Goal: Information Seeking & Learning: Learn about a topic

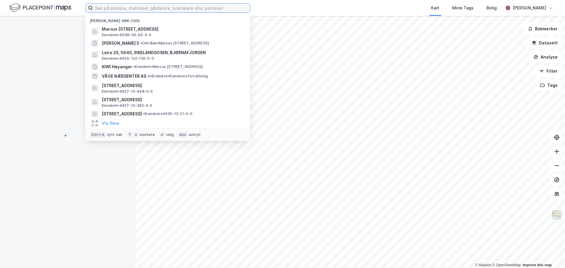
click at [123, 11] on input at bounding box center [171, 8] width 157 height 9
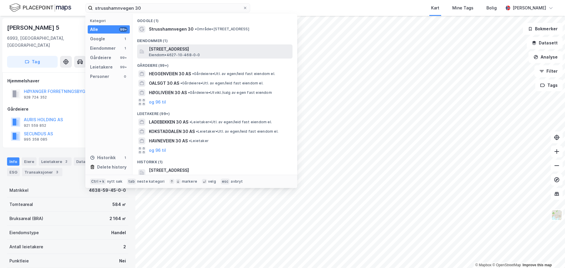
click at [179, 52] on span "[STREET_ADDRESS]" at bounding box center [219, 49] width 141 height 7
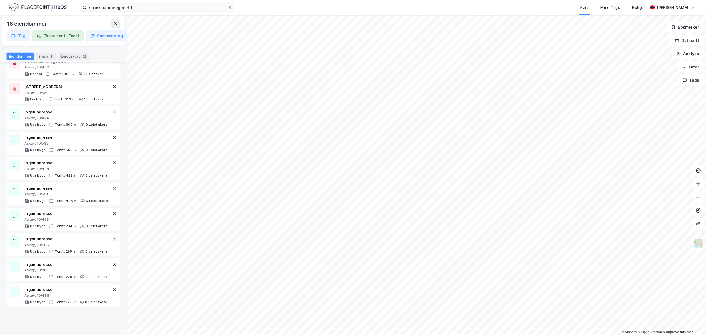
scroll to position [223, 0]
click at [148, 10] on input "strusshamnvegen 30" at bounding box center [168, 8] width 150 height 9
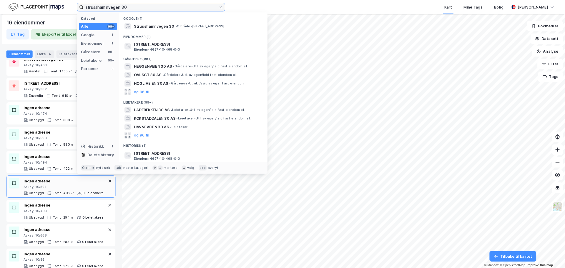
scroll to position [223, 0]
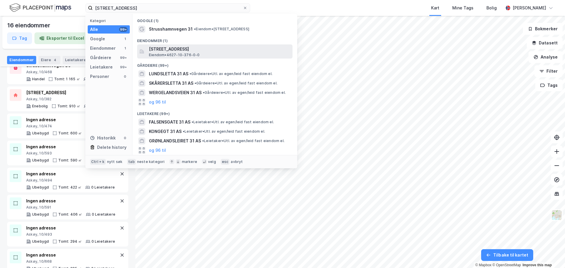
click at [191, 51] on span "[STREET_ADDRESS]" at bounding box center [219, 49] width 141 height 7
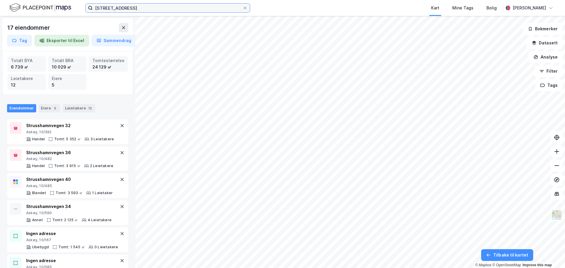
click at [140, 8] on input "[STREET_ADDRESS]" at bounding box center [168, 8] width 150 height 9
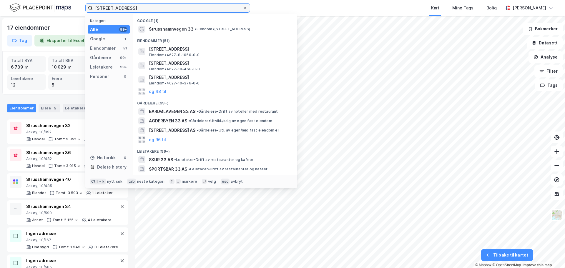
type input "[STREET_ADDRESS]"
click at [318, 8] on div "Kart Mine Tags Bolig" at bounding box center [390, 8] width 225 height 16
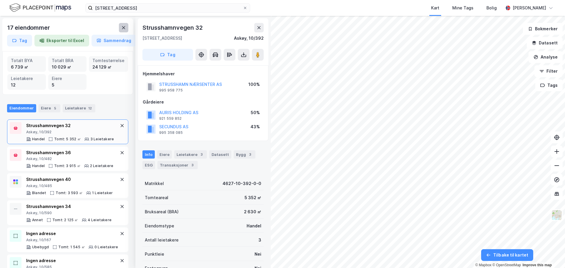
click at [125, 30] on icon at bounding box center [123, 27] width 5 height 5
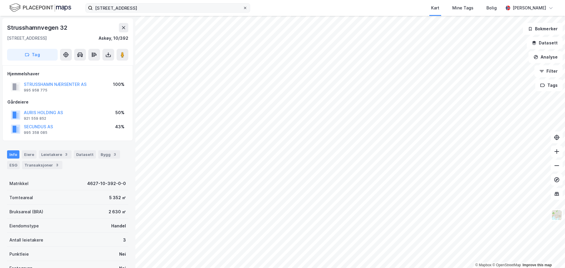
click at [244, 9] on icon at bounding box center [245, 8] width 2 height 2
click at [243, 9] on input "[STREET_ADDRESS]" at bounding box center [168, 8] width 150 height 9
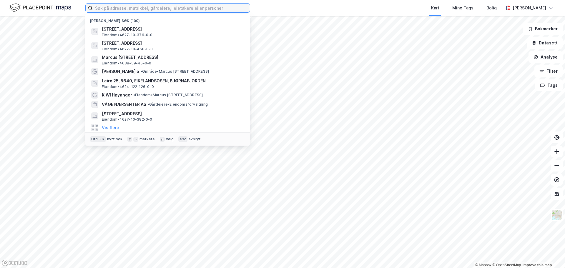
click at [124, 9] on input at bounding box center [171, 8] width 157 height 9
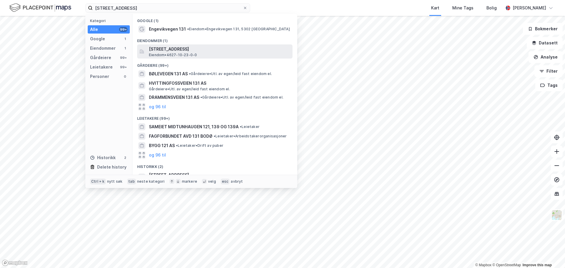
click at [173, 55] on span "Eiendom • 4627-10-23-0-0" at bounding box center [173, 55] width 48 height 5
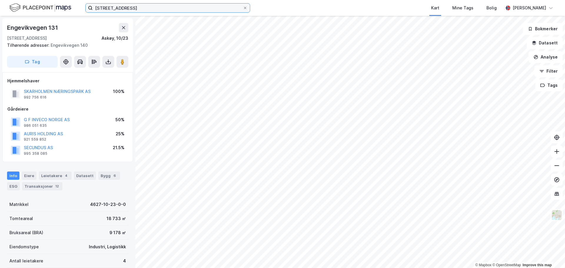
click at [144, 11] on input "[STREET_ADDRESS]" at bounding box center [168, 8] width 150 height 9
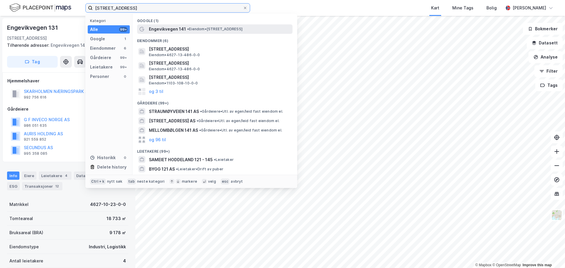
type input "[STREET_ADDRESS]"
click at [178, 27] on span "Engevikvegen 141" at bounding box center [167, 29] width 37 height 7
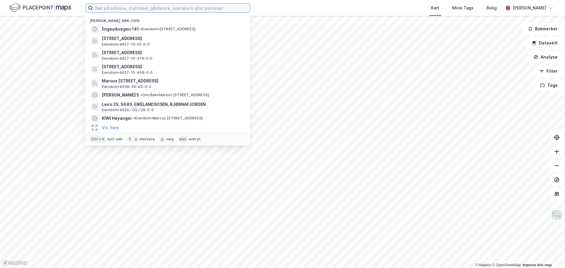
click at [138, 10] on input at bounding box center [171, 8] width 157 height 9
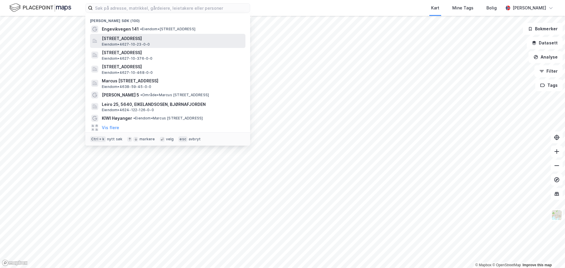
click at [130, 41] on span "[STREET_ADDRESS]" at bounding box center [172, 38] width 141 height 7
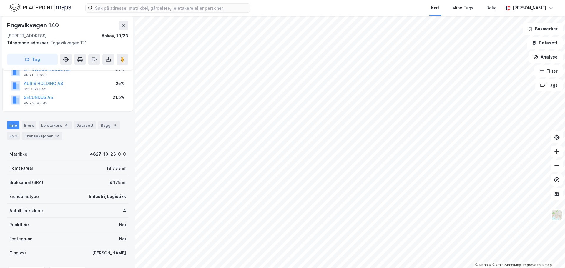
scroll to position [59, 0]
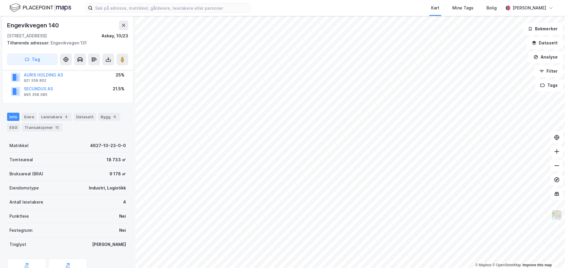
click at [104, 116] on div "Bygg 6" at bounding box center [109, 117] width 22 height 8
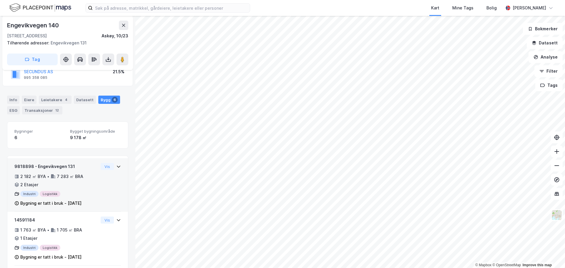
scroll to position [88, 0]
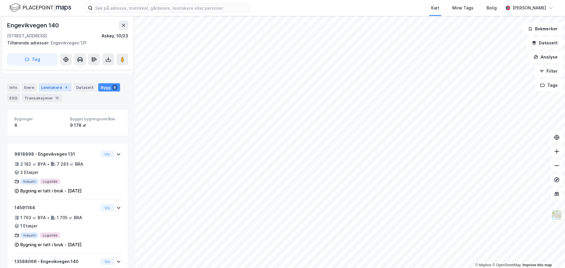
click at [60, 89] on div "Leietakere 4" at bounding box center [55, 87] width 33 height 8
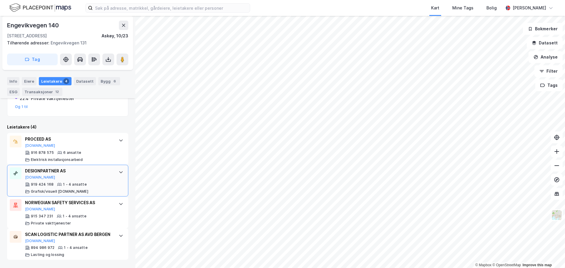
scroll to position [177, 0]
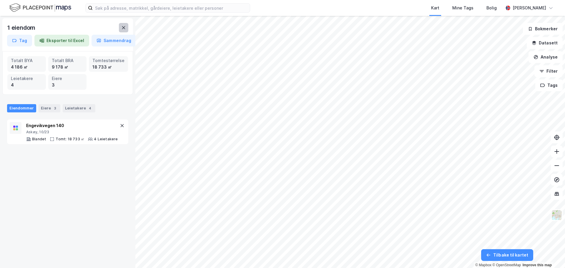
click at [123, 29] on icon at bounding box center [123, 27] width 5 height 5
